Goal: Check status: Check status

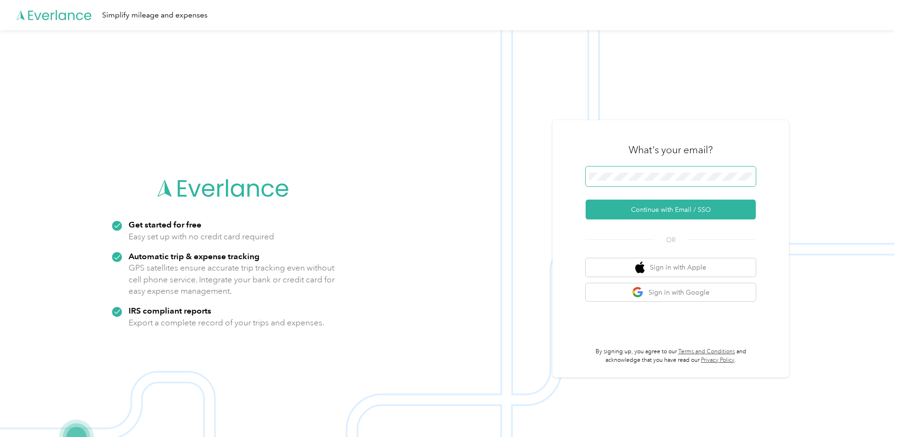
click at [657, 167] on span at bounding box center [671, 176] width 170 height 20
click at [657, 170] on span at bounding box center [671, 176] width 170 height 20
click at [649, 207] on button "Continue with Email / SSO" at bounding box center [671, 209] width 170 height 20
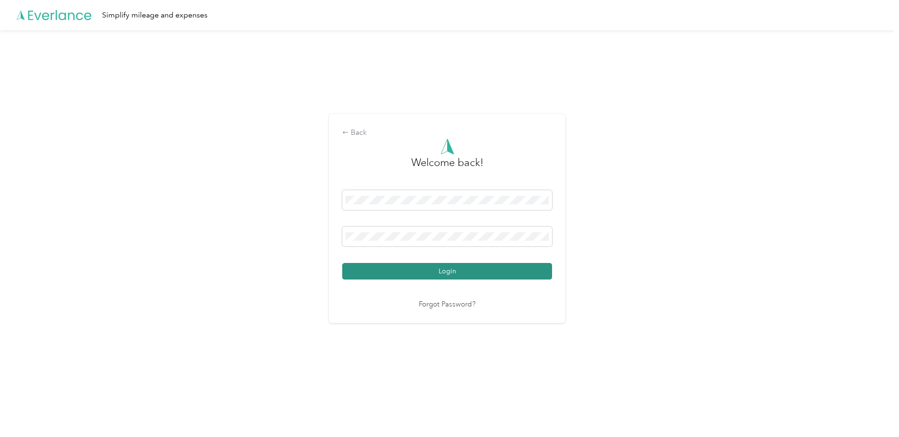
click at [416, 272] on button "Login" at bounding box center [447, 271] width 210 height 17
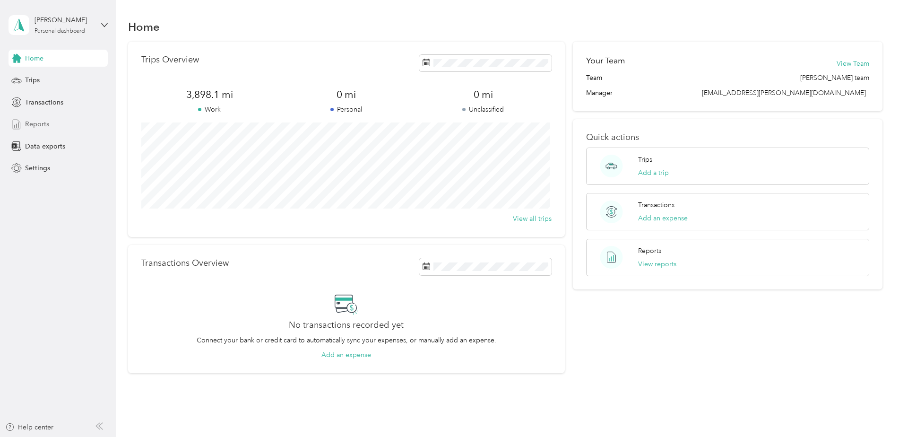
click at [42, 125] on span "Reports" at bounding box center [37, 124] width 24 height 10
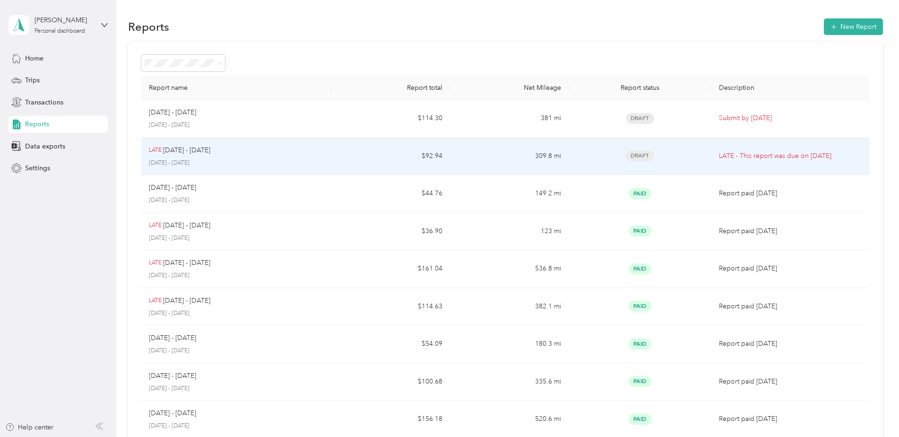
click at [287, 154] on div "LATE [DATE] - [DATE]" at bounding box center [236, 150] width 175 height 10
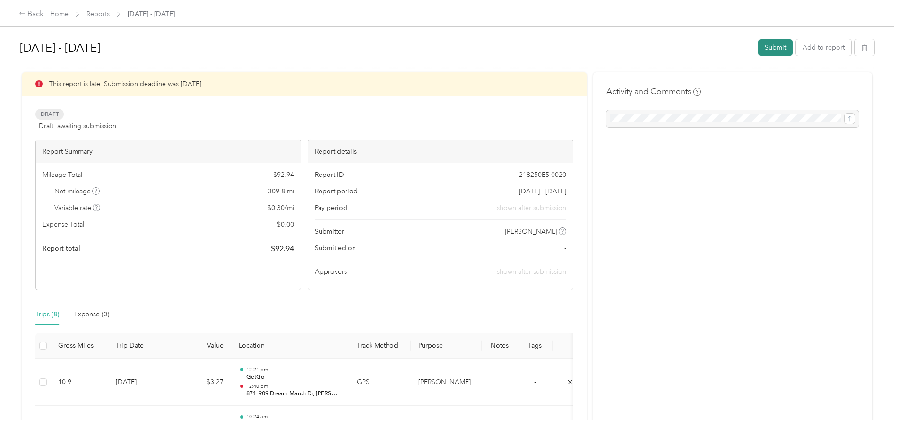
click at [761, 45] on button "Submit" at bounding box center [775, 47] width 34 height 17
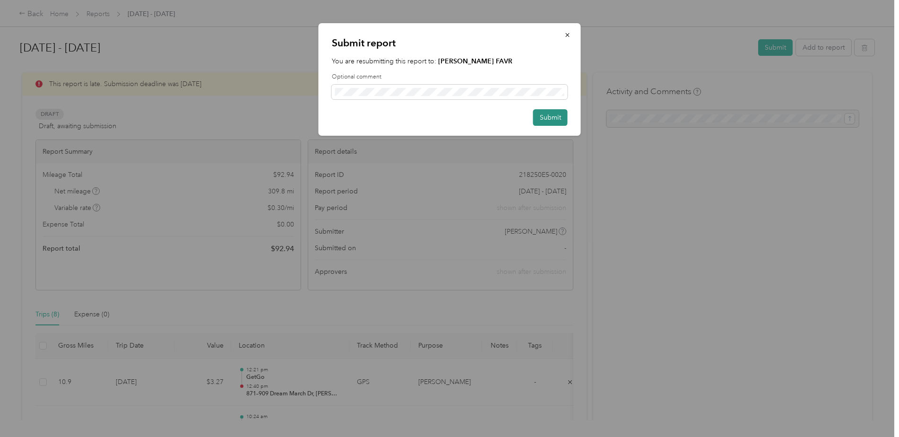
click at [552, 121] on button "Submit" at bounding box center [550, 117] width 34 height 17
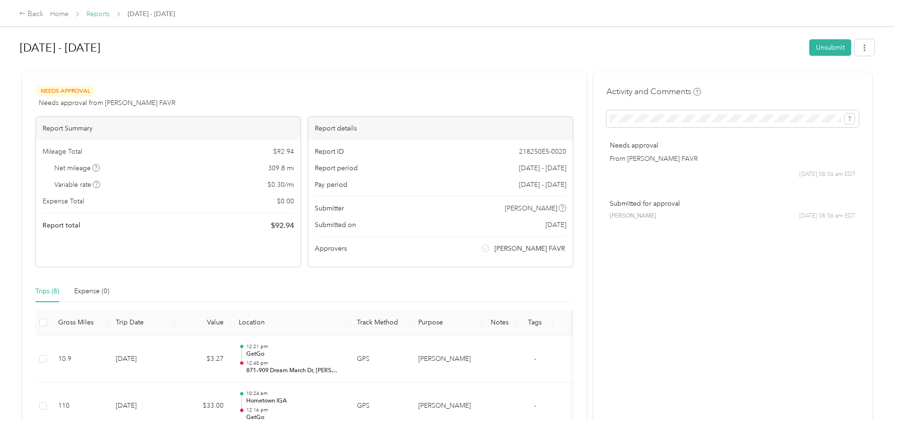
click at [105, 12] on link "Reports" at bounding box center [97, 14] width 23 height 8
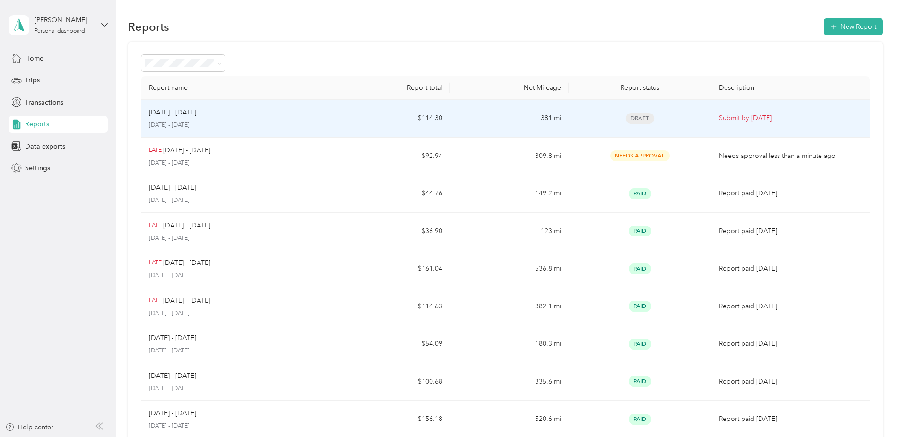
click at [238, 118] on div "[DATE] - [DATE] [DATE] - [DATE]" at bounding box center [236, 118] width 175 height 22
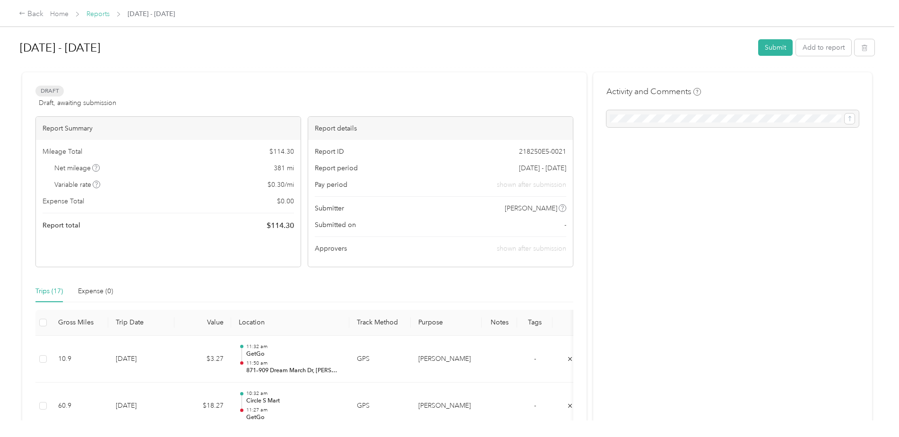
click at [100, 16] on link "Reports" at bounding box center [97, 14] width 23 height 8
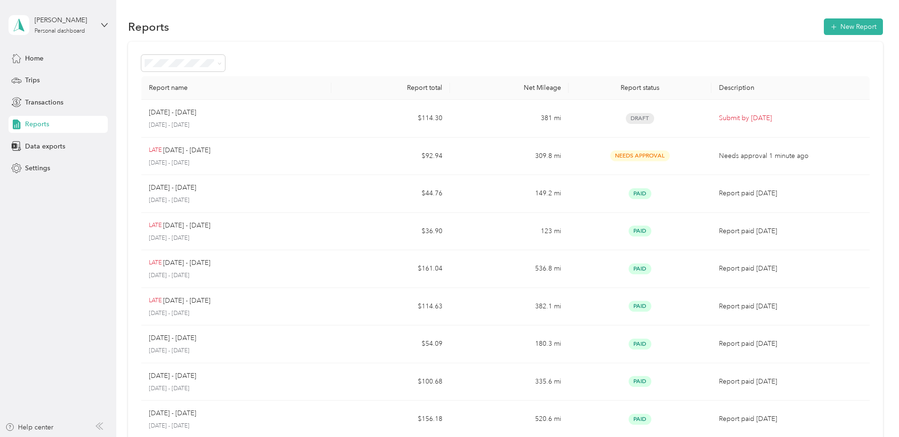
click at [375, 26] on div "Reports New Report" at bounding box center [505, 27] width 755 height 20
click at [48, 59] on div "Home" at bounding box center [58, 58] width 99 height 17
